Goal: Use online tool/utility: Utilize a website feature to perform a specific function

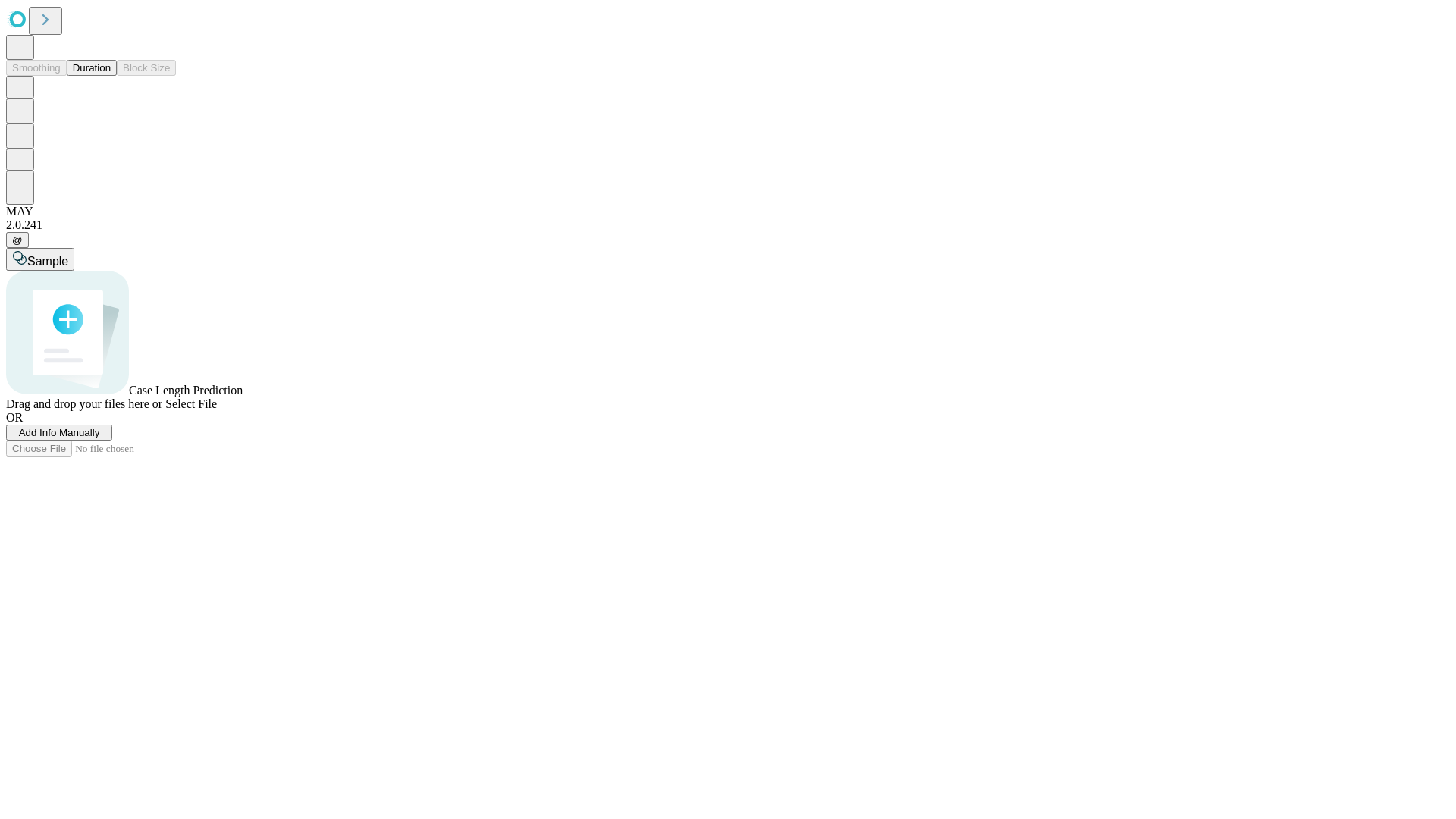
click at [111, 76] on button "Duration" at bounding box center [92, 68] width 50 height 16
click at [100, 438] on span "Add Info Manually" at bounding box center [59, 432] width 81 height 11
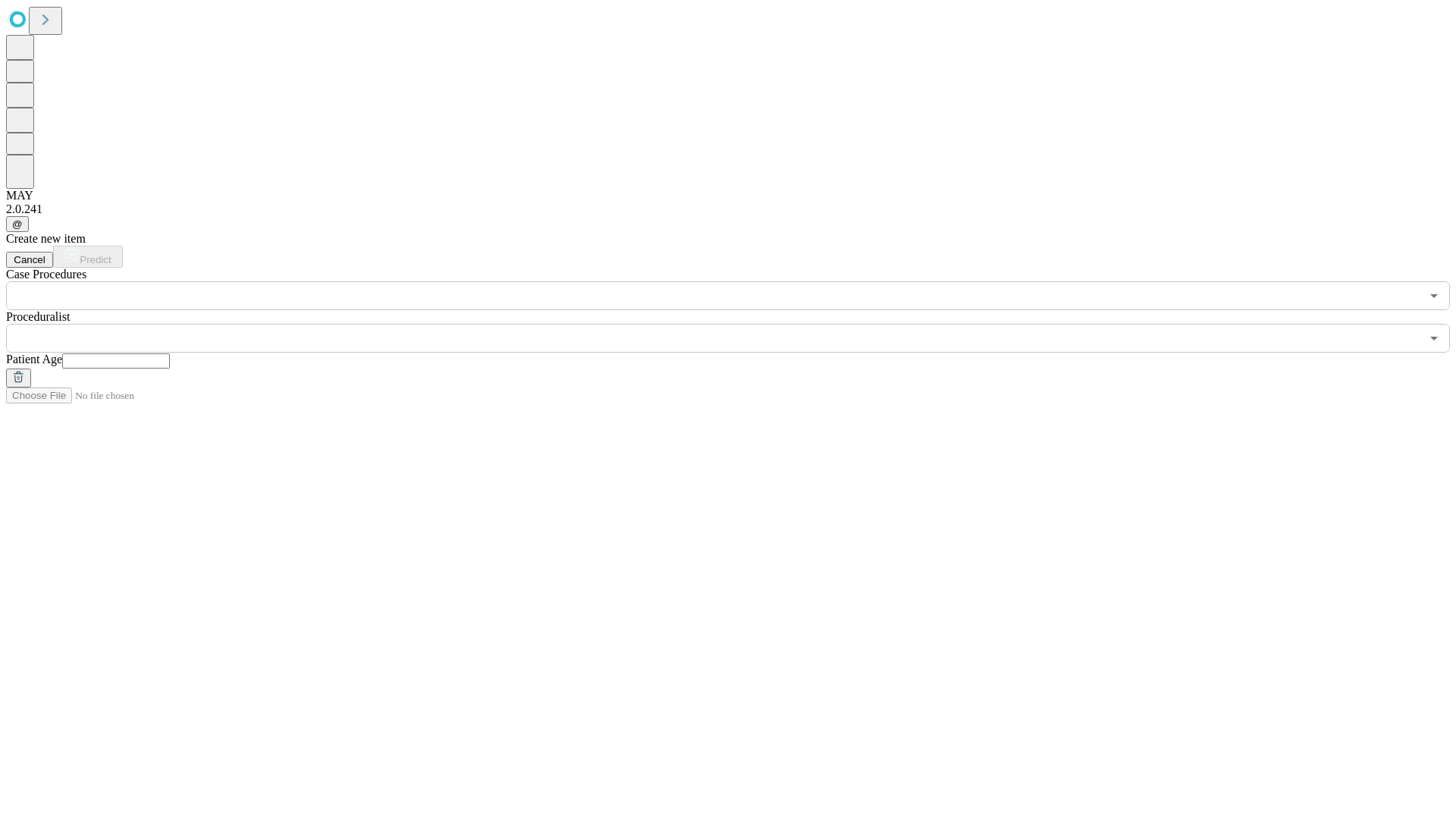
click at [170, 354] on input "text" at bounding box center [116, 361] width 108 height 15
type input "**"
click at [739, 324] on input "text" at bounding box center [713, 338] width 1414 height 29
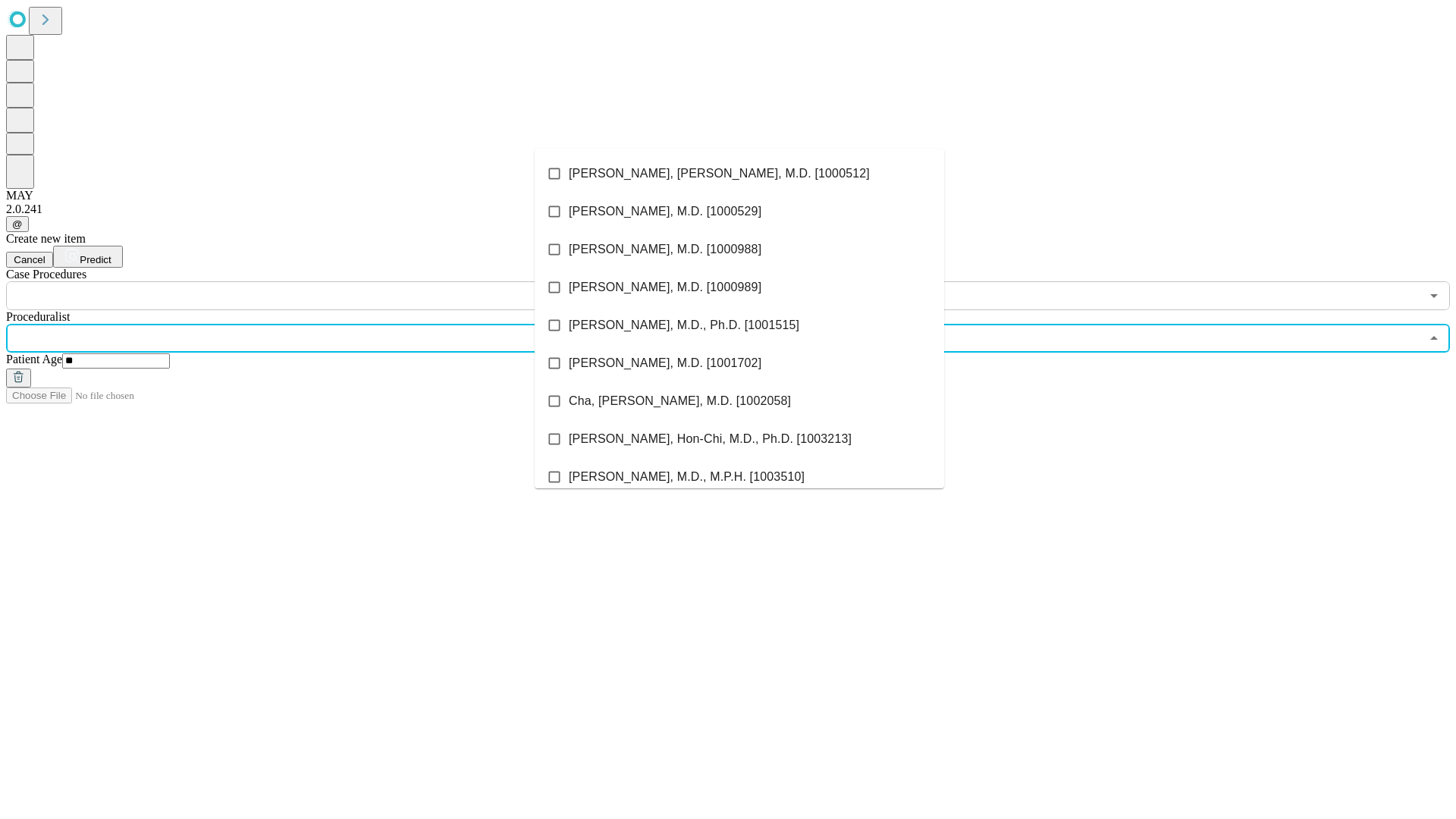
click at [739, 173] on li "[PERSON_NAME], [PERSON_NAME], M.D. [1000512]" at bounding box center [739, 173] width 409 height 38
click at [319, 281] on input "text" at bounding box center [713, 296] width 1414 height 29
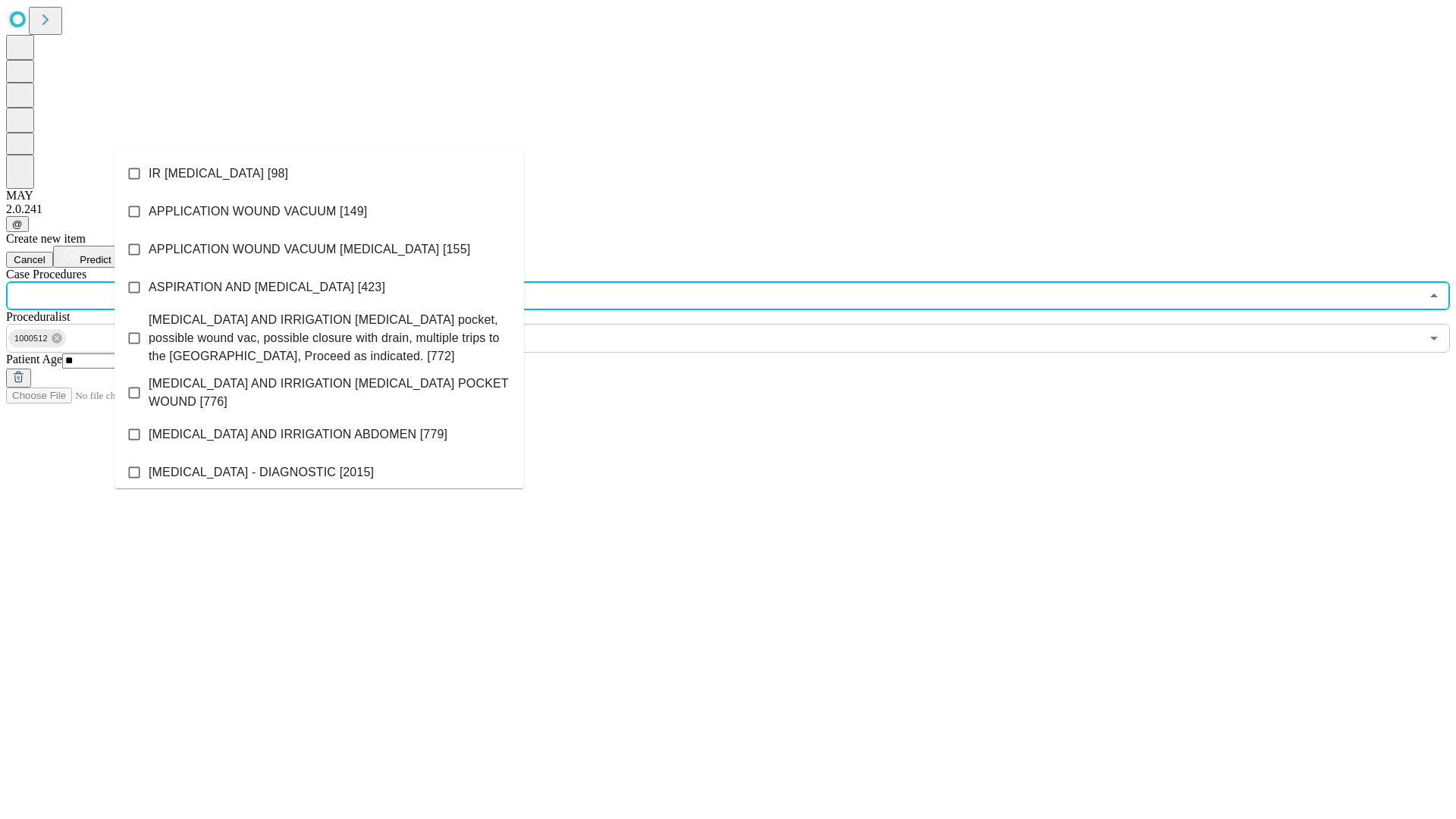
click at [319, 173] on li "IR [MEDICAL_DATA] [98]" at bounding box center [319, 173] width 409 height 38
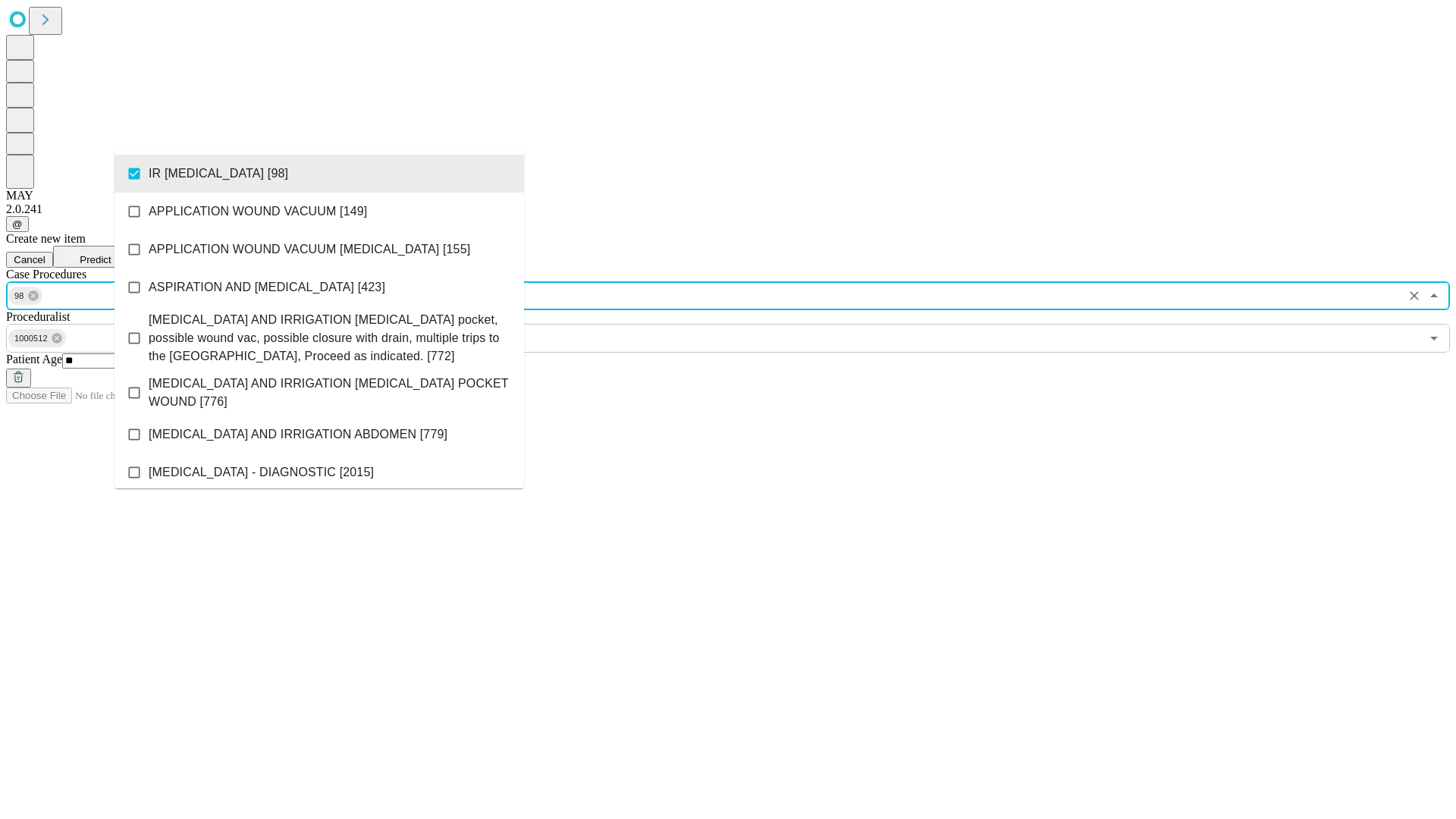
click at [111, 254] on span "Predict" at bounding box center [95, 259] width 31 height 11
